Goal: Check status: Check status

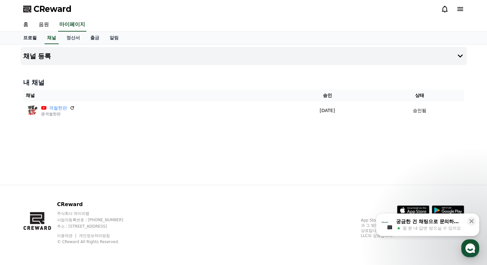
click at [30, 35] on link "프로필" at bounding box center [30, 38] width 24 height 12
select select "**********"
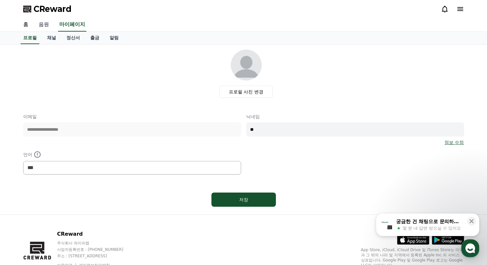
click at [40, 24] on link "음원" at bounding box center [44, 25] width 21 height 14
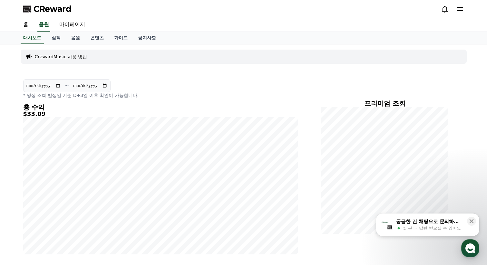
click at [244, 33] on div "대시보드 실적 음원 콘텐츠 가이드 공지사항" at bounding box center [243, 38] width 451 height 12
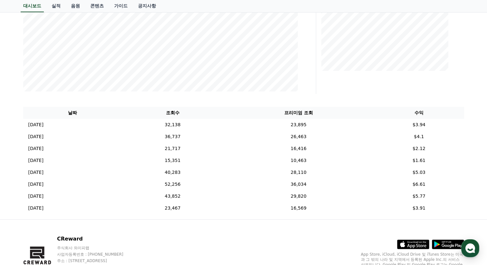
scroll to position [197, 0]
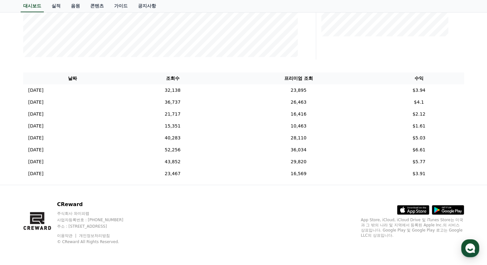
click at [258, 207] on div "CReward 주식회사 와이피랩 사업자등록번호 : [PHONE_NUMBER] 주소 : [STREET_ADDRESS] 이용약관 개인정보처리방침 …" at bounding box center [243, 225] width 451 height 80
click at [319, 224] on div "CReward 주식회사 와이피랩 사업자등록번호 : [PHONE_NUMBER] 주소 : [STREET_ADDRESS] 이용약관 개인정보처리방침 …" at bounding box center [243, 225] width 451 height 80
click at [381, 64] on div "**********" at bounding box center [243, 16] width 451 height 338
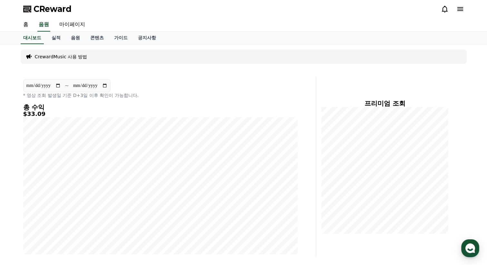
click at [110, 23] on div "홈 음원 마이페이지" at bounding box center [243, 25] width 451 height 14
click at [56, 38] on link "실적" at bounding box center [55, 38] width 19 height 12
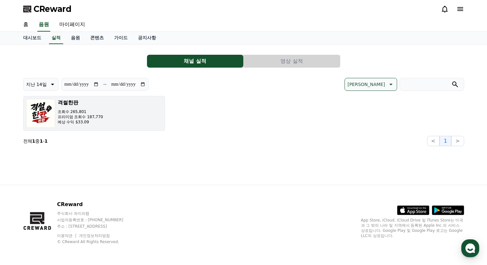
click at [74, 107] on div "격썰한판 조회수 265,801 프리미엄 조회수 187,770 예상 수익 $33.09" at bounding box center [80, 113] width 45 height 29
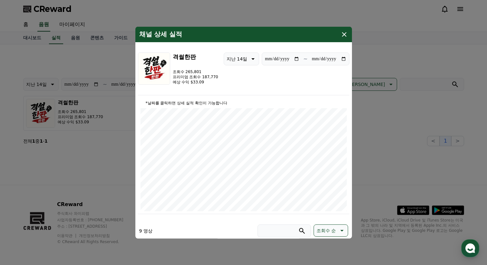
click at [237, 60] on button "지난 14일" at bounding box center [241, 58] width 35 height 13
click at [237, 61] on button "지난 14일" at bounding box center [241, 58] width 35 height 13
click at [237, 60] on button "지난 14일" at bounding box center [241, 58] width 35 height 13
click at [237, 91] on div "최신일 지난 7일 지난 14일 지난 30일 지난 90일" at bounding box center [241, 108] width 35 height 81
click at [231, 92] on button "지난 7일" at bounding box center [235, 92] width 23 height 14
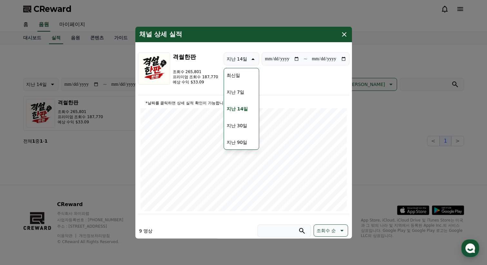
type input "**********"
click at [342, 34] on icon "modal" at bounding box center [344, 34] width 8 height 8
